Goal: Information Seeking & Learning: Learn about a topic

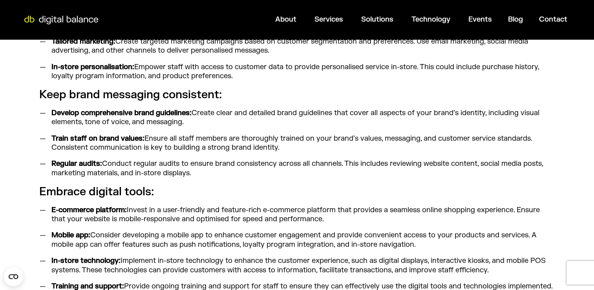
scroll to position [927, 0]
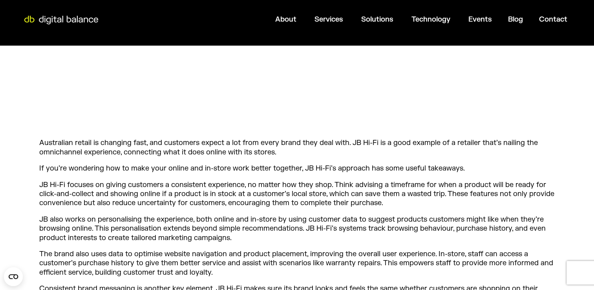
scroll to position [507, 0]
